Goal: Check status: Check status

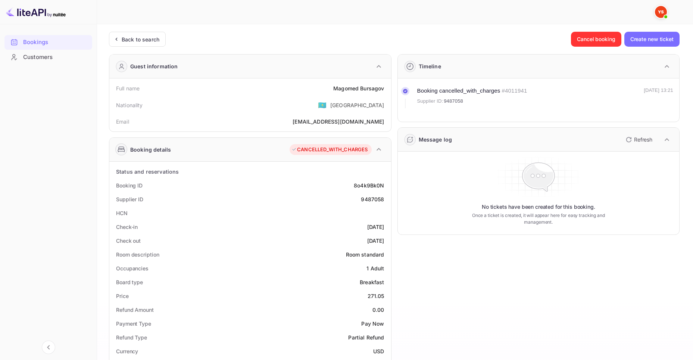
click at [30, 44] on div "Bookings" at bounding box center [55, 42] width 65 height 9
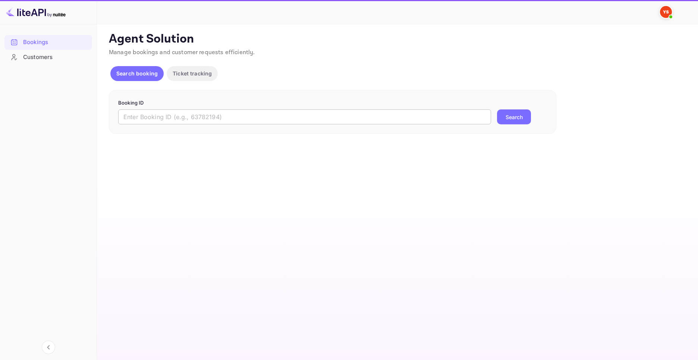
drag, startPoint x: 419, startPoint y: 115, endPoint x: 425, endPoint y: 116, distance: 6.9
click at [418, 115] on input "text" at bounding box center [304, 116] width 373 height 15
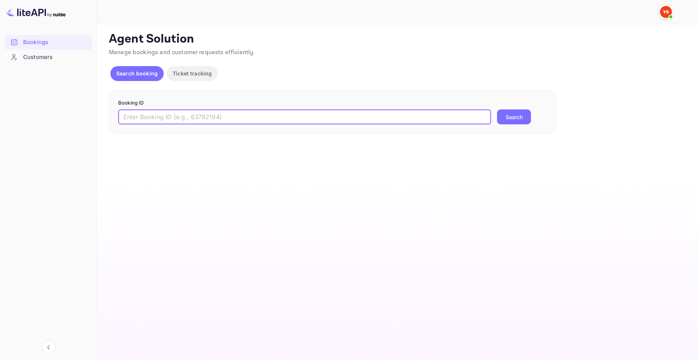
paste input "9799122"
type input "9799122"
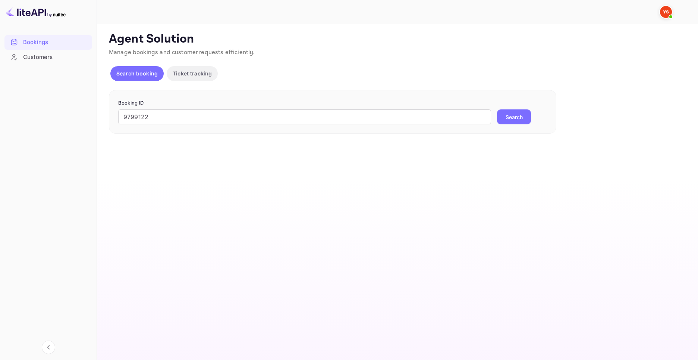
click at [504, 118] on button "Search" at bounding box center [514, 116] width 34 height 15
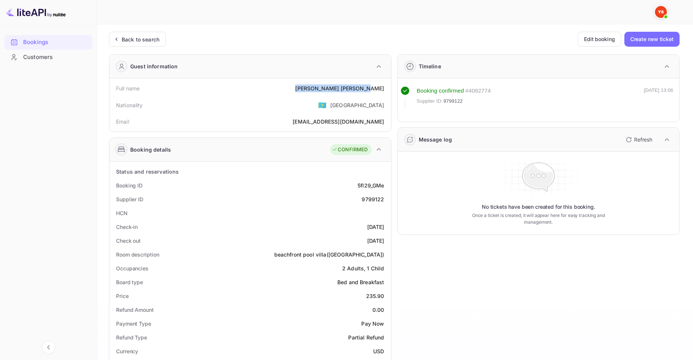
drag, startPoint x: 332, startPoint y: 89, endPoint x: 385, endPoint y: 89, distance: 53.3
click at [385, 89] on div "Full name Nadezhda Sleptsova" at bounding box center [250, 88] width 276 height 14
copy div "Nadezhda Sleptsova"
click at [28, 44] on div "Bookings" at bounding box center [55, 42] width 65 height 9
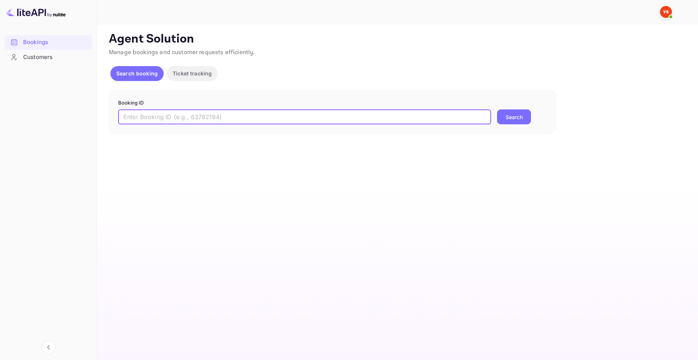
click at [421, 124] on input "text" at bounding box center [304, 116] width 373 height 15
click at [436, 121] on input "text" at bounding box center [304, 116] width 373 height 15
paste input "9754606"
type input "9754606"
click at [524, 117] on button "Search" at bounding box center [514, 116] width 34 height 15
